Goal: Information Seeking & Learning: Learn about a topic

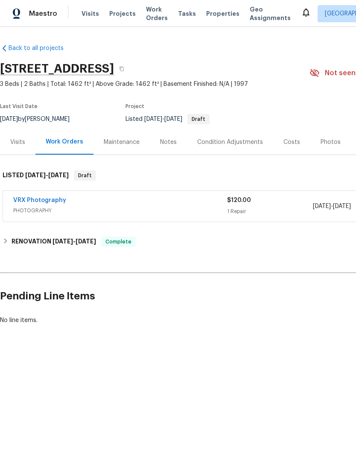
click at [328, 144] on div "Photos" at bounding box center [331, 142] width 20 height 9
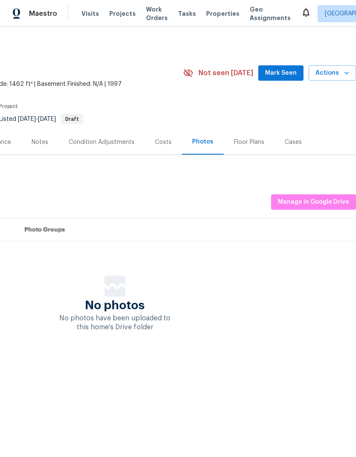
scroll to position [0, 126]
click at [331, 200] on span "Manage in Google Drive" at bounding box center [313, 202] width 71 height 11
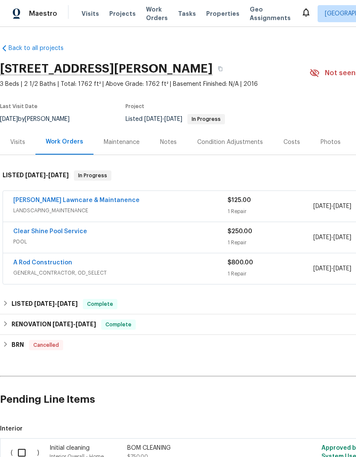
click at [196, 233] on div "Clear Shine Pool Service" at bounding box center [120, 232] width 214 height 10
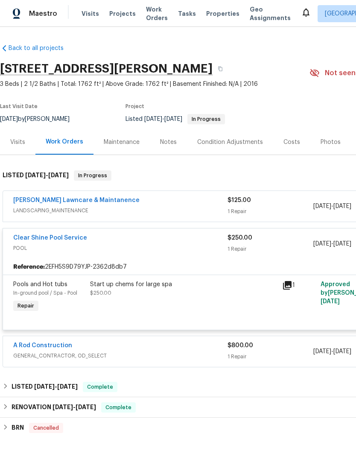
click at [292, 281] on icon at bounding box center [287, 285] width 10 height 10
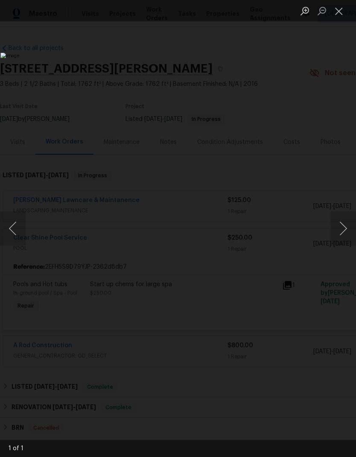
click at [340, 12] on button "Close lightbox" at bounding box center [339, 10] width 17 height 15
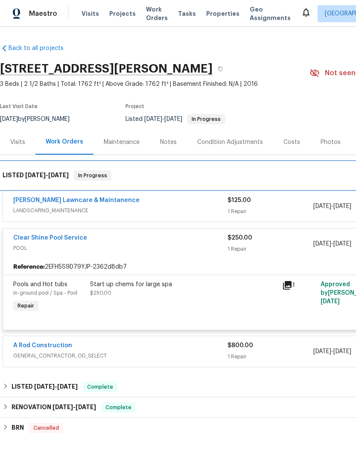
click at [50, 174] on span "[DATE]" at bounding box center [58, 175] width 21 height 6
click at [28, 181] on div "LISTED [DATE] - [DATE] In Progress" at bounding box center [241, 175] width 483 height 27
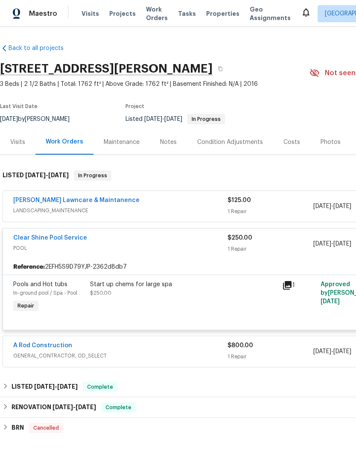
click at [103, 353] on span "GENERAL_CONTRACTOR, OD_SELECT" at bounding box center [120, 356] width 214 height 9
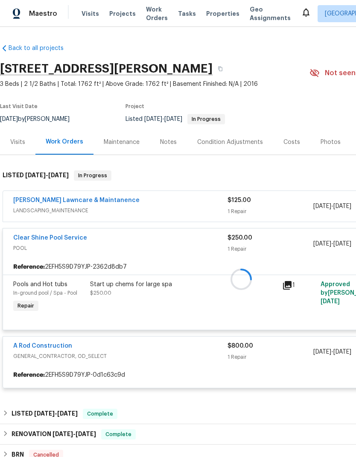
click at [192, 206] on div at bounding box center [241, 279] width 483 height 235
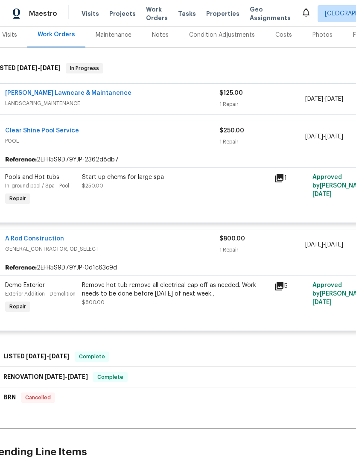
scroll to position [108, 8]
click at [191, 247] on span "GENERAL_CONTRACTOR, OD_SELECT" at bounding box center [112, 248] width 214 height 9
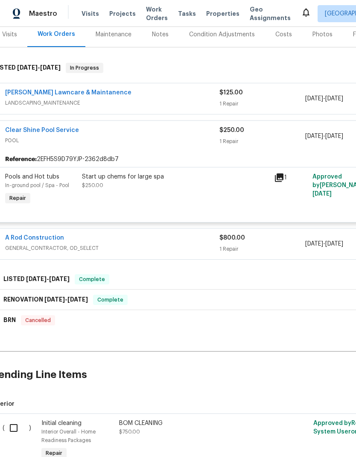
click at [187, 134] on div "Clear Shine Pool Service" at bounding box center [112, 131] width 214 height 10
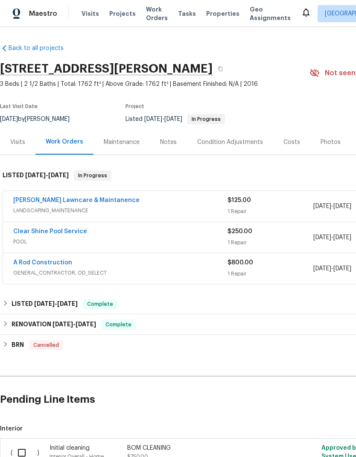
scroll to position [0, 0]
click at [23, 306] on h6 "LISTED [DATE] - [DATE]" at bounding box center [45, 304] width 66 height 10
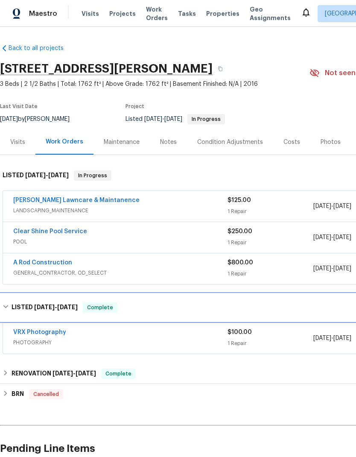
click at [29, 302] on div "LISTED [DATE] - [DATE] Complete" at bounding box center [241, 307] width 483 height 27
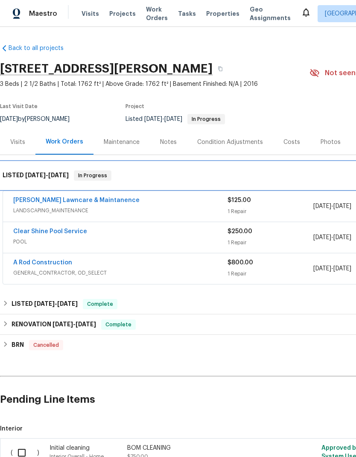
click at [27, 175] on span "[DATE]" at bounding box center [35, 175] width 21 height 6
click at [35, 177] on span "[DATE]" at bounding box center [35, 175] width 21 height 6
